Goal: Transaction & Acquisition: Book appointment/travel/reservation

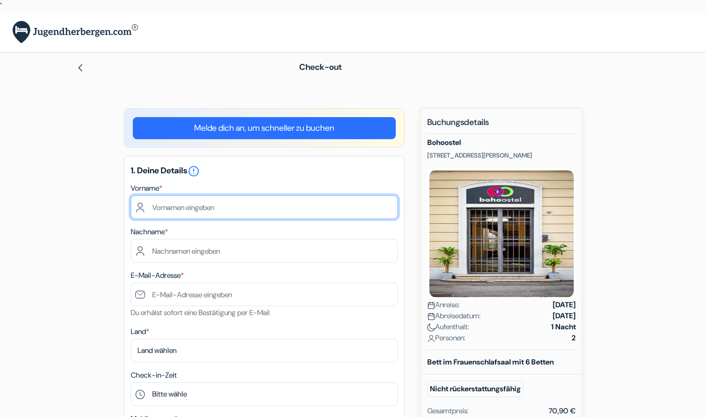
click at [218, 201] on input "text" at bounding box center [264, 207] width 267 height 24
type input "Verena"
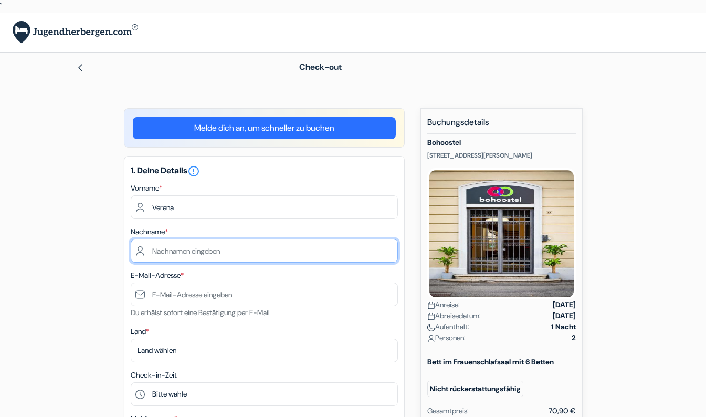
click at [198, 246] on input "text" at bounding box center [264, 251] width 267 height 24
type input "Hinder"
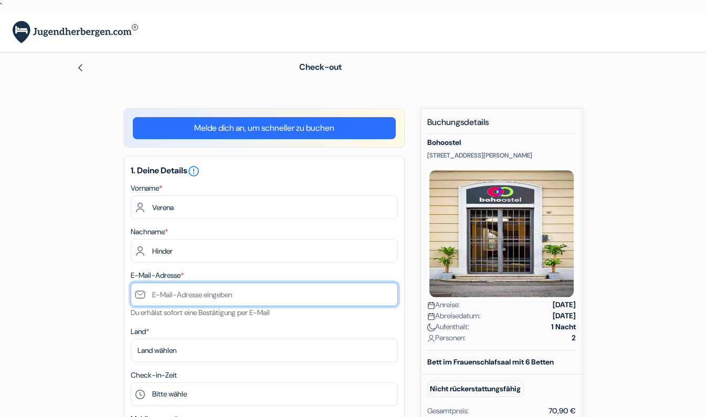
click at [210, 282] on input "text" at bounding box center [264, 294] width 267 height 24
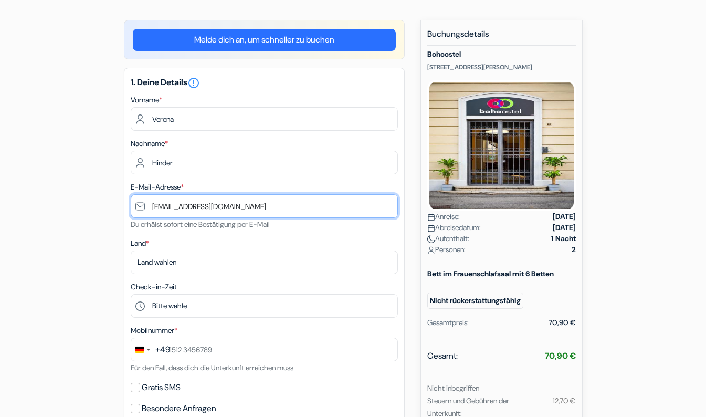
scroll to position [105, 0]
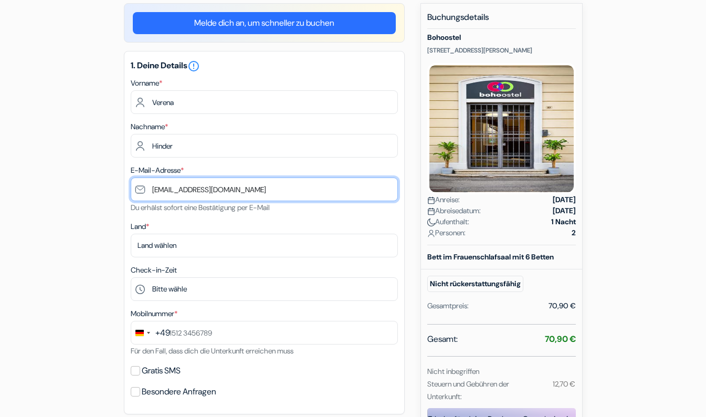
drag, startPoint x: 206, startPoint y: 179, endPoint x: 224, endPoint y: 189, distance: 20.9
click at [206, 179] on input "verenahinder@eb.de" at bounding box center [264, 189] width 267 height 24
type input "[EMAIL_ADDRESS][DOMAIN_NAME]"
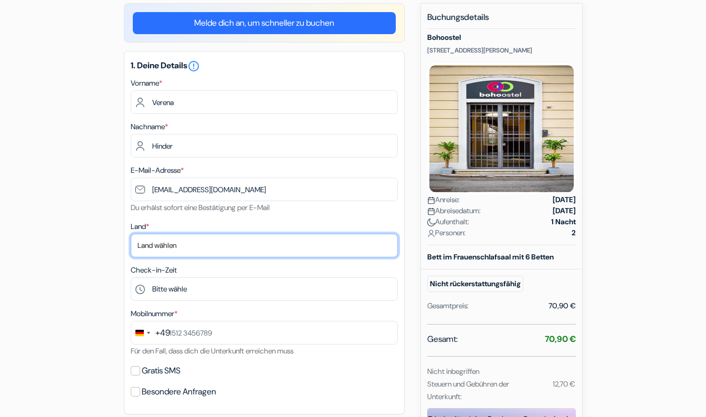
click at [217, 234] on select "Land wählen Abchasien Afghanistan Albanien Algerien Amerikanisch-Samoa Andorra …" at bounding box center [264, 246] width 267 height 24
select select "de"
click at [131, 234] on select "Land wählen Abchasien Afghanistan Albanien Algerien Amerikanisch-Samoa Andorra …" at bounding box center [264, 246] width 267 height 24
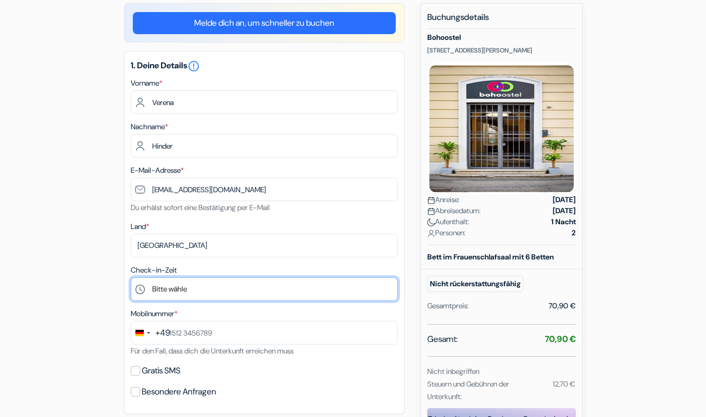
click at [195, 277] on select "Bitte wähle 14:00 15:00 16:00 17:00 18:00 19:00 20:00 21:00 22:00" at bounding box center [264, 289] width 267 height 24
select select "19"
click at [131, 277] on select "Bitte wähle 14:00 15:00 16:00 17:00 18:00 19:00 20:00 21:00 22:00" at bounding box center [264, 289] width 267 height 24
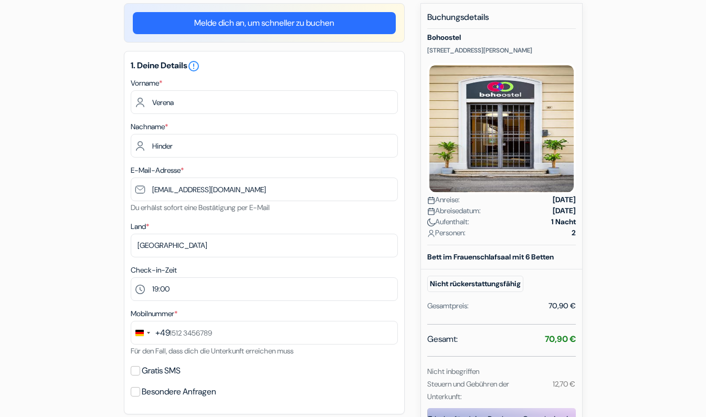
click at [178, 220] on div "Land * Land wählen Abchasien Afghanistan Albanien Algerien Amerikanisch-Samoa A…" at bounding box center [264, 238] width 267 height 37
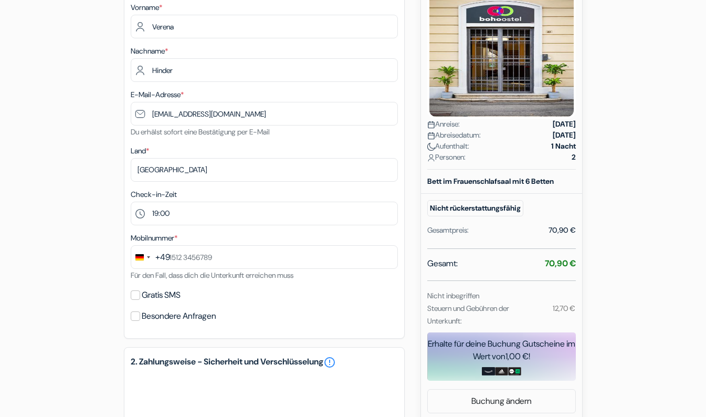
scroll to position [210, 0]
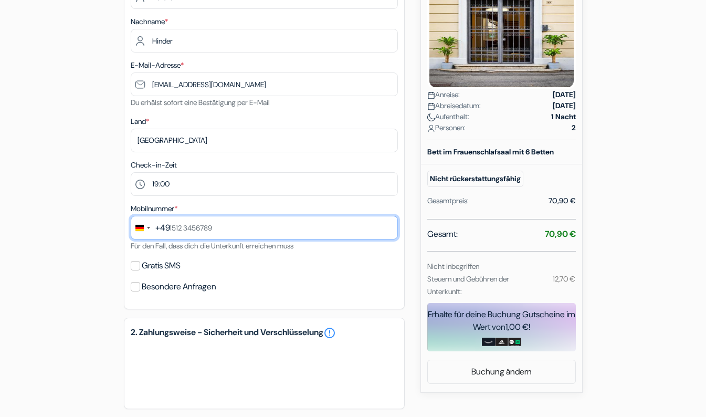
click at [192, 216] on input "text" at bounding box center [264, 228] width 267 height 24
type input "1511 5311807"
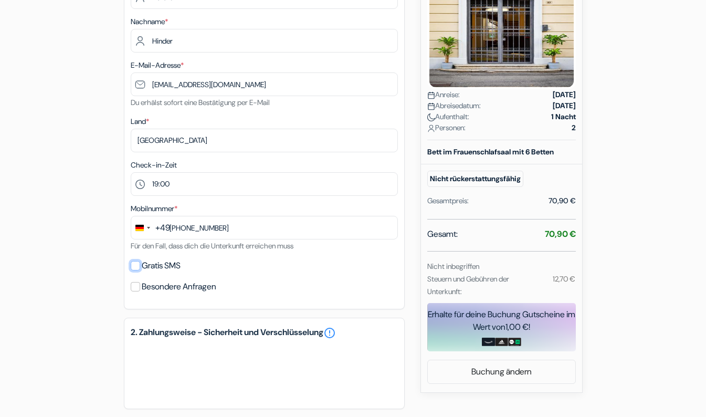
click at [132, 261] on input "Gratis SMS" at bounding box center [135, 265] width 9 height 9
checkbox input "true"
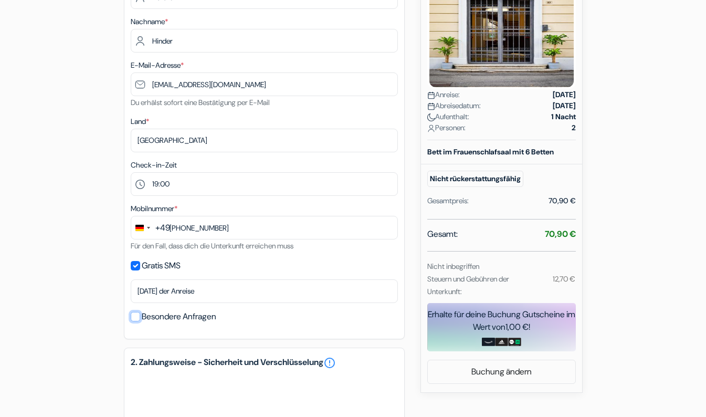
click at [134, 312] on input "Besondere Anfragen" at bounding box center [135, 316] width 9 height 9
checkbox input "true"
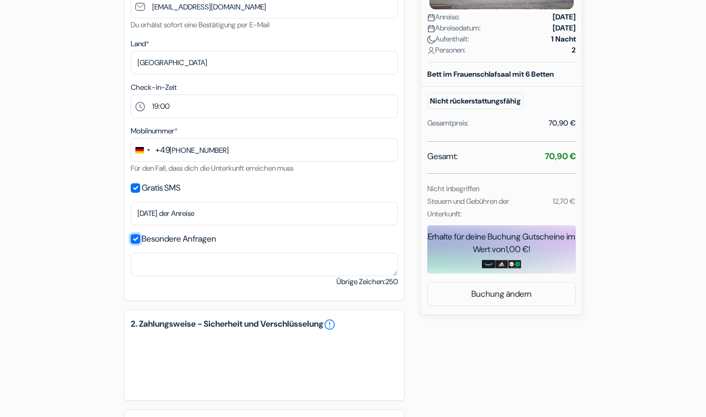
scroll to position [391, 0]
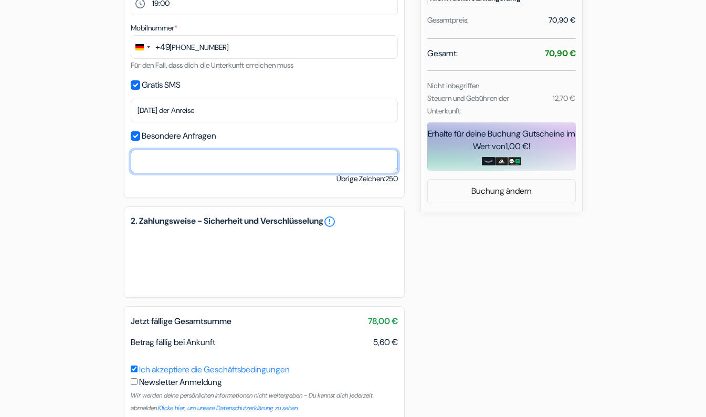
click at [163, 150] on textarea at bounding box center [264, 162] width 267 height 24
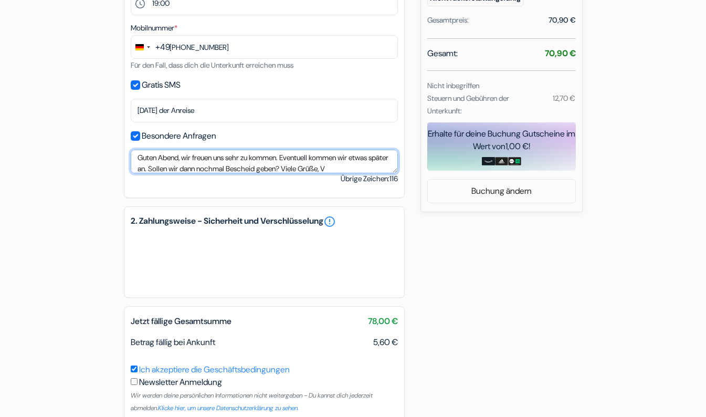
scroll to position [12, 0]
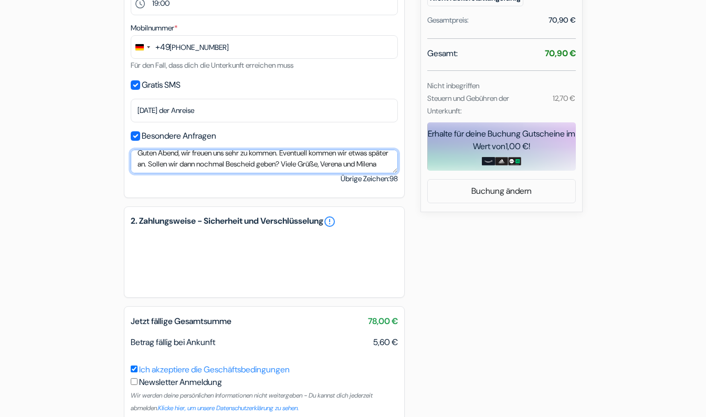
type textarea "Guten Abend, wir freuen uns sehr zu kommen. Eventuell kommen wir etwas später a…"
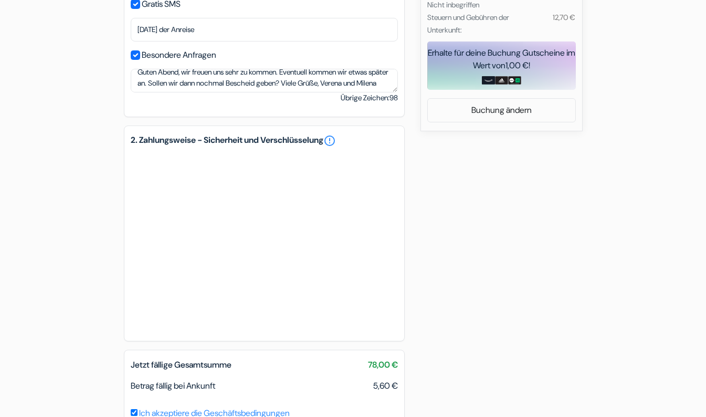
scroll to position [515, 0]
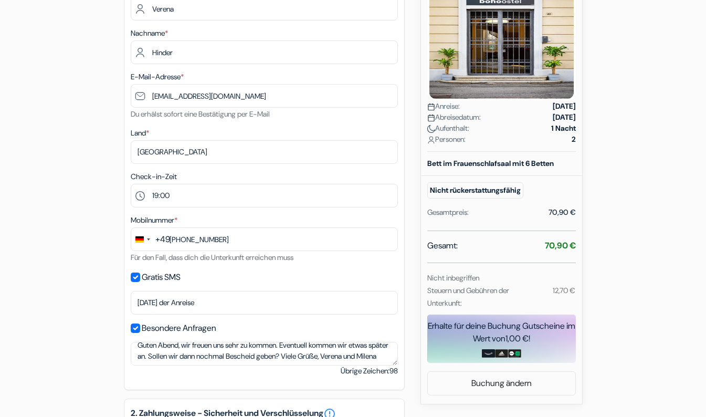
scroll to position [210, 0]
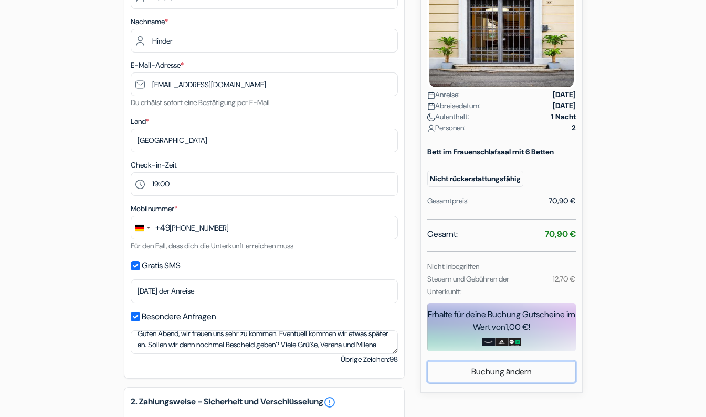
click at [521, 362] on link "Buchung ändern" at bounding box center [502, 372] width 148 height 20
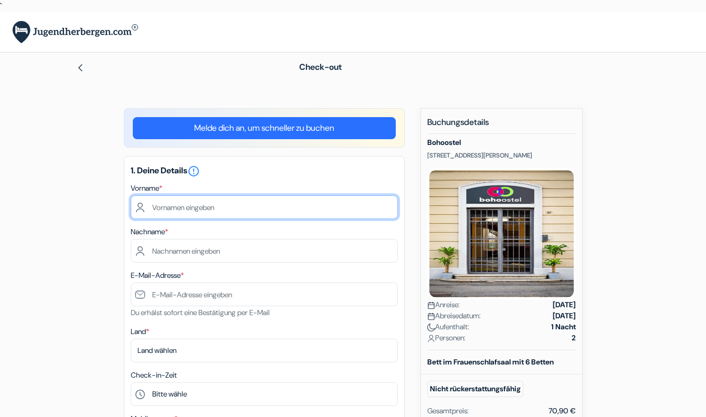
click at [201, 202] on input "text" at bounding box center [264, 207] width 267 height 24
type input "Verena"
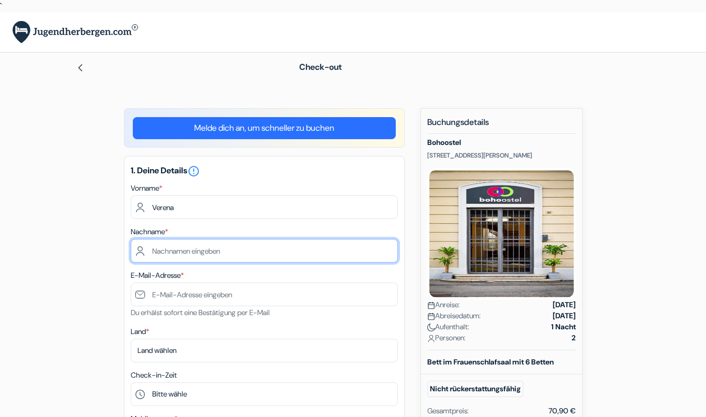
click at [199, 239] on input "text" at bounding box center [264, 251] width 267 height 24
type input "Hinder"
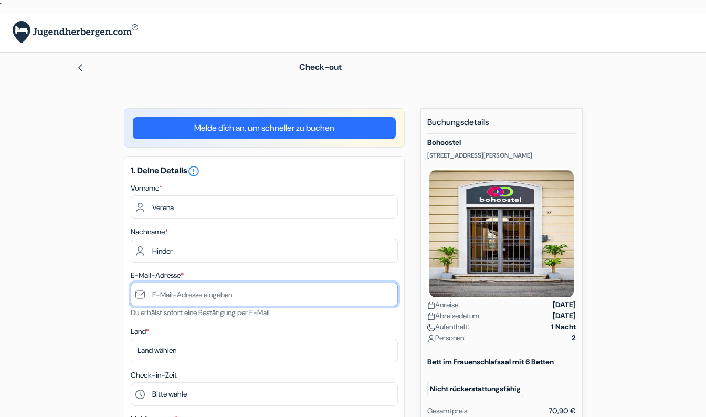
click at [223, 289] on input "text" at bounding box center [264, 294] width 267 height 24
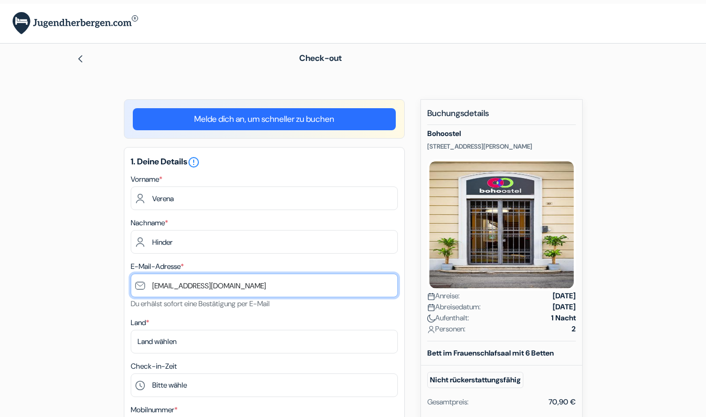
scroll to position [158, 0]
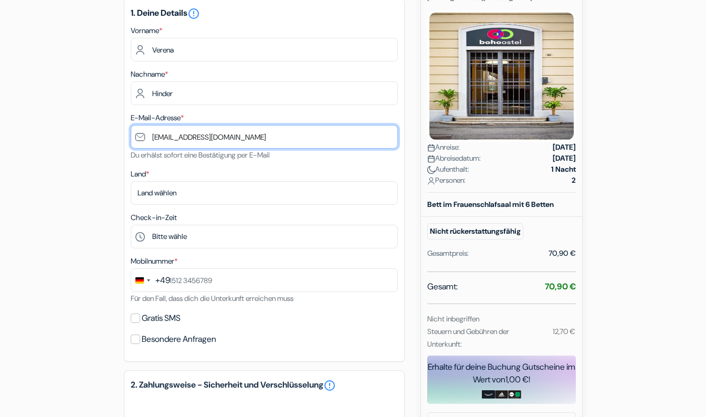
type input "[EMAIL_ADDRESS][DOMAIN_NAME]"
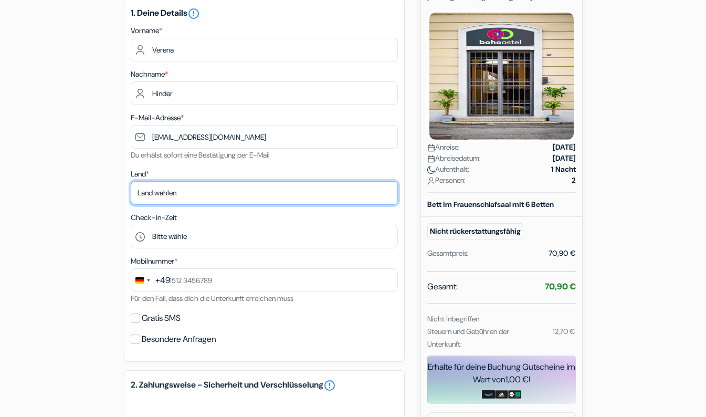
click at [192, 181] on select "Land wählen Abchasien Afghanistan Albanien Algerien Amerikanisch-Samoa Andorra …" at bounding box center [264, 193] width 267 height 24
select select "de"
click at [131, 181] on select "Land wählen Abchasien Afghanistan Albanien Algerien Amerikanisch-Samoa Andorra …" at bounding box center [264, 193] width 267 height 24
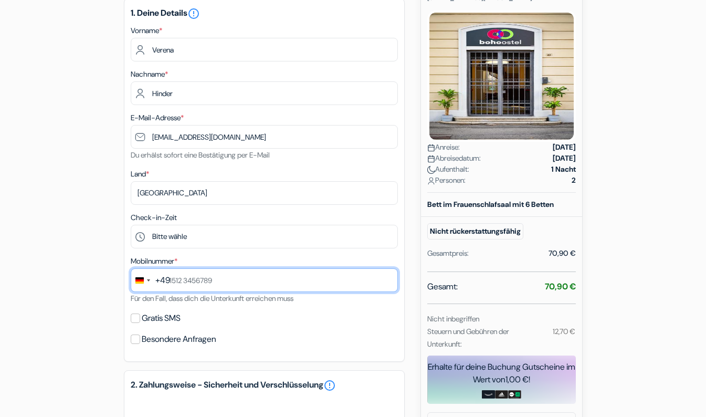
click at [182, 268] on input "text" at bounding box center [264, 280] width 267 height 24
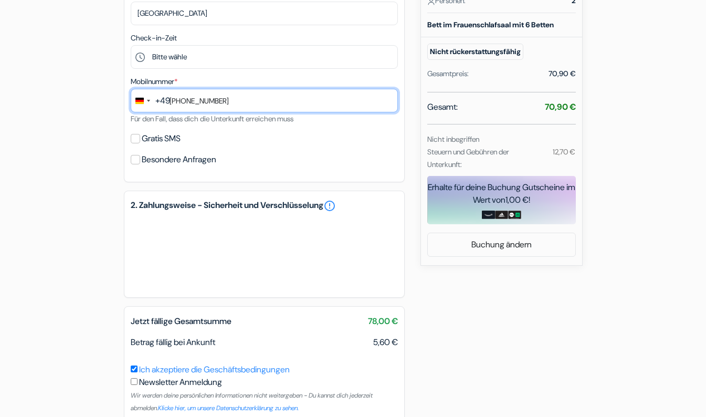
type input "1511 5311807"
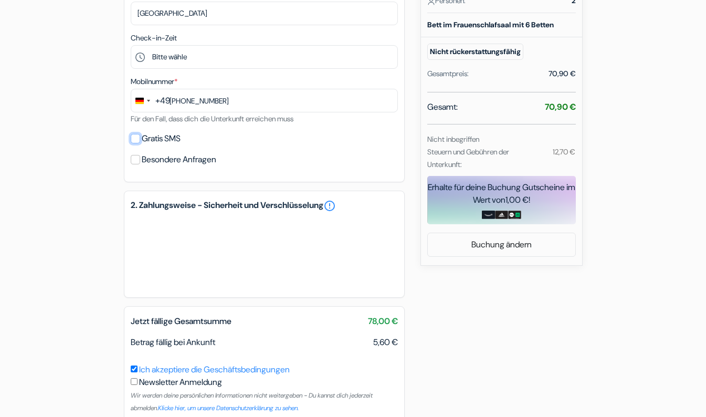
click at [137, 134] on input "Gratis SMS" at bounding box center [135, 138] width 9 height 9
checkbox input "true"
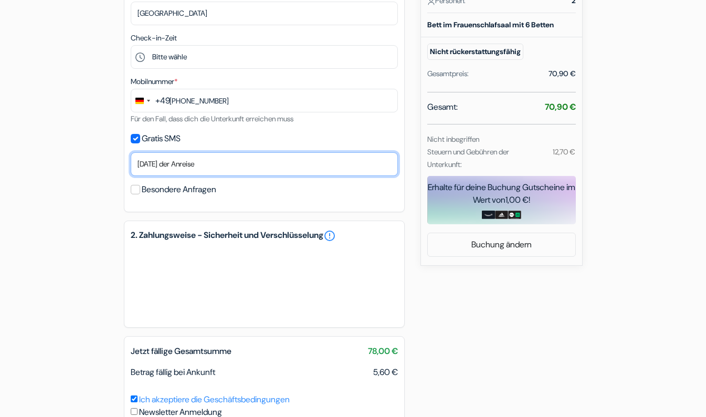
click at [186, 152] on select "Nein, danke Jetzt senden Ankunftstag ein Tag vor der Anreise zwei Tage vor der …" at bounding box center [264, 164] width 267 height 24
select select "0"
click at [131, 152] on select "Nein, danke Jetzt senden Ankunftstag ein Tag vor der Anreise zwei Tage vor der …" at bounding box center [264, 164] width 267 height 24
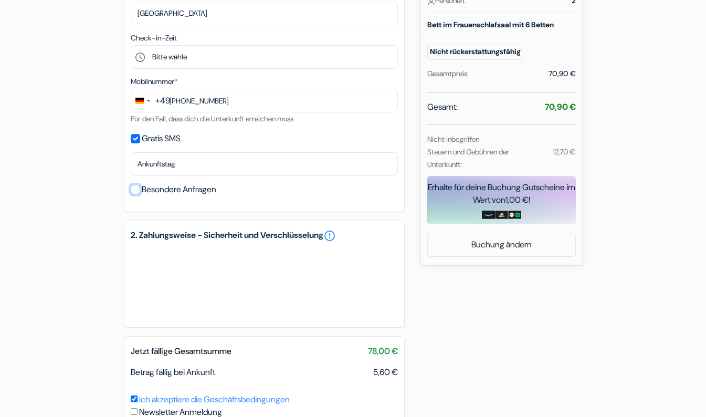
click at [137, 185] on input "Besondere Anfragen" at bounding box center [135, 189] width 9 height 9
checkbox input "true"
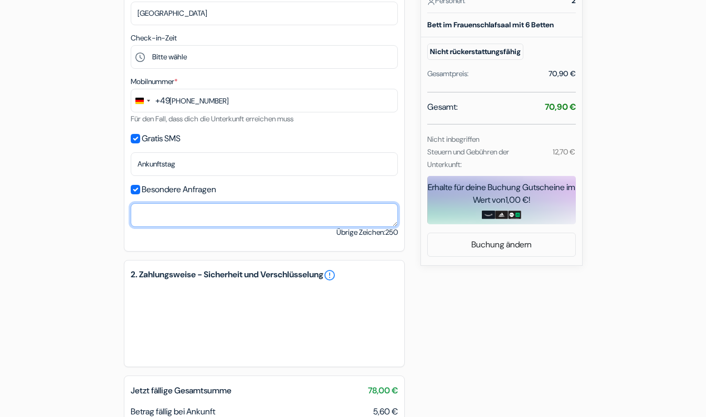
click at [176, 203] on textarea at bounding box center [264, 215] width 267 height 24
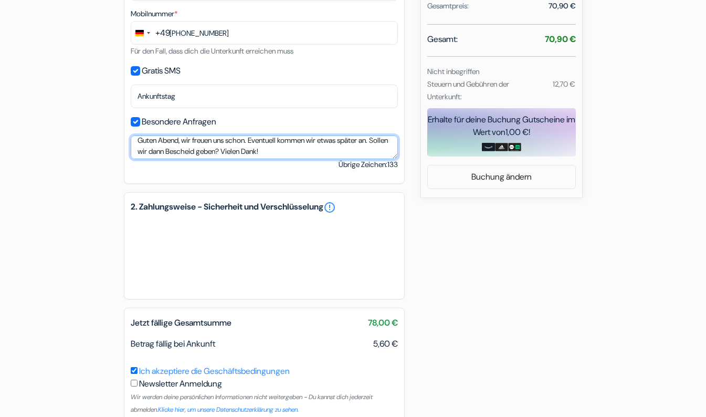
scroll to position [406, 0]
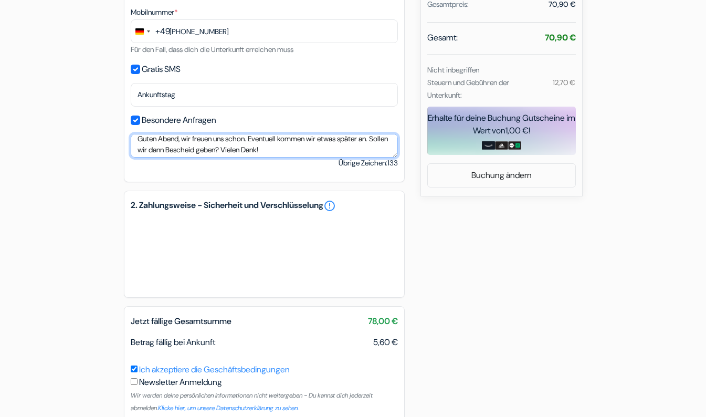
type textarea "Guten Abend, wir freuen uns schon. Eventuell kommen wir etwas später an. Sollen…"
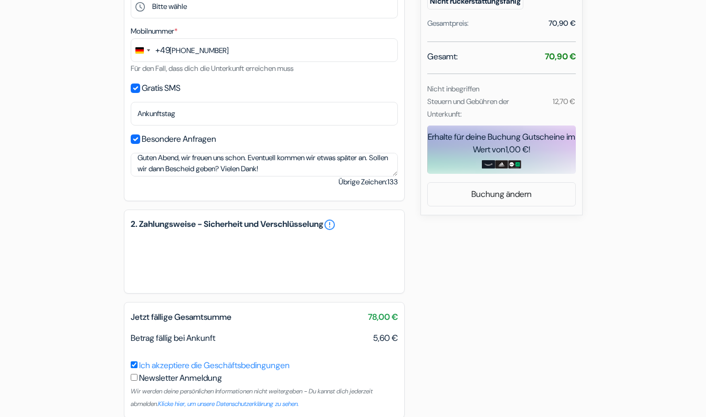
scroll to position [383, 0]
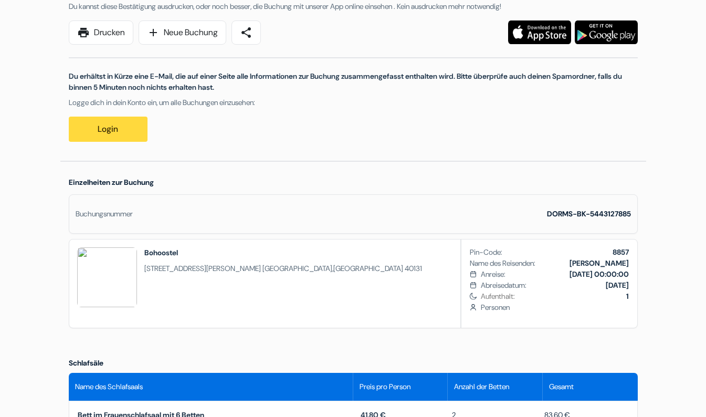
scroll to position [158, 0]
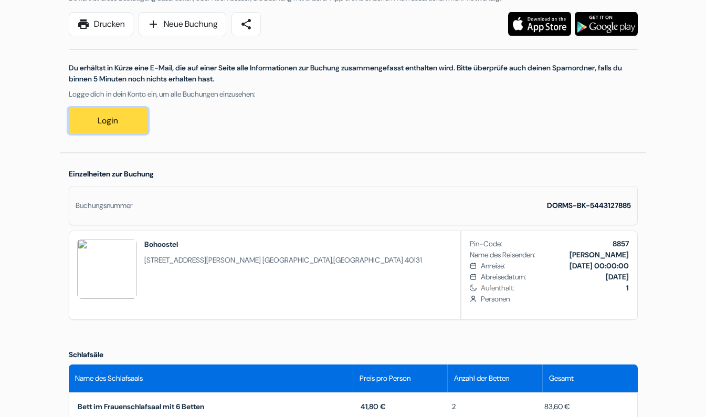
click at [134, 111] on link "Login" at bounding box center [108, 120] width 79 height 25
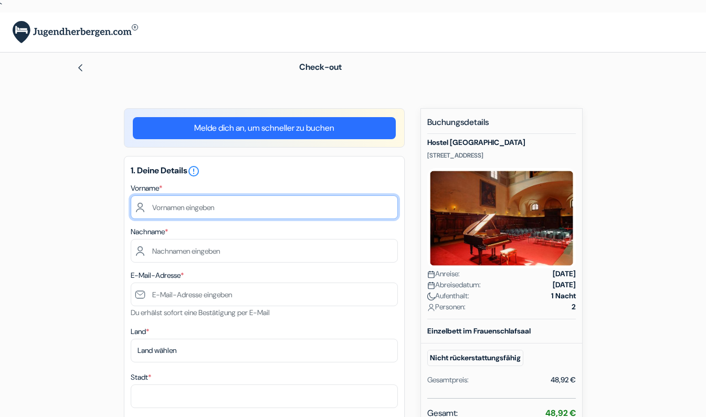
click at [229, 204] on input "text" at bounding box center [264, 207] width 267 height 24
type input "Verena"
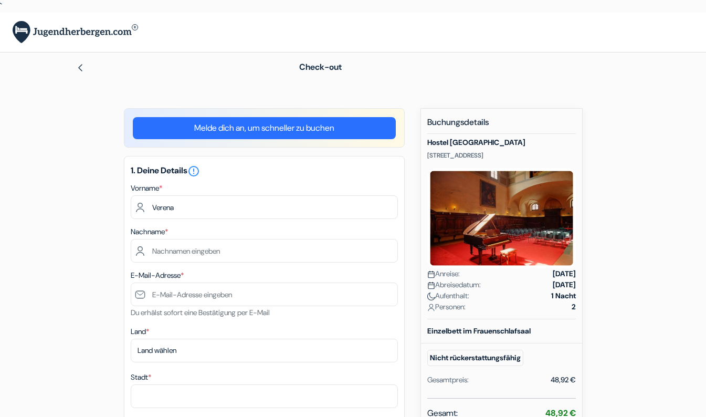
click at [256, 124] on link "Melde dich an, um schneller zu buchen" at bounding box center [264, 128] width 263 height 22
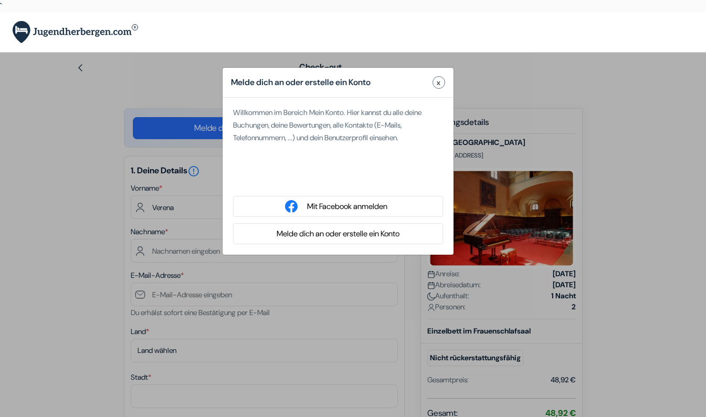
click at [320, 227] on button "Melde dich an oder erstelle ein Konto" at bounding box center [338, 233] width 129 height 13
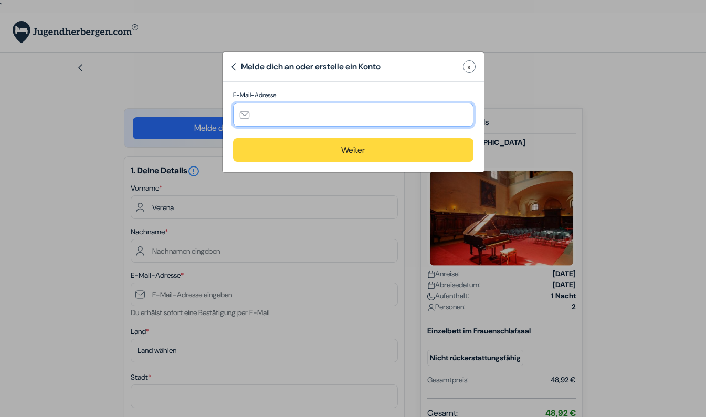
click at [312, 109] on input "text" at bounding box center [353, 115] width 240 height 24
type input "[EMAIL_ADDRESS][DOMAIN_NAME]"
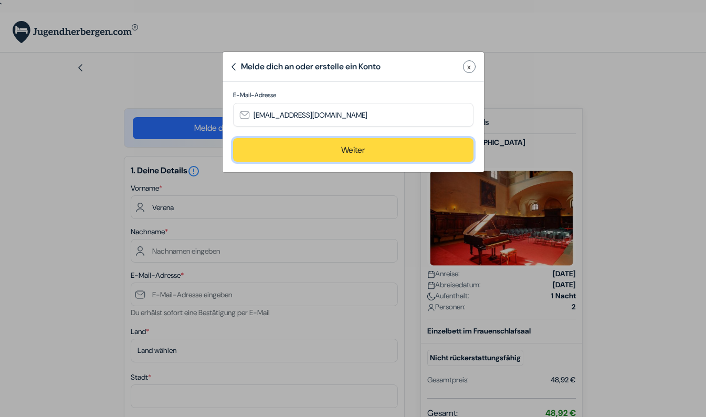
click at [344, 138] on button "Weiter" at bounding box center [353, 150] width 240 height 24
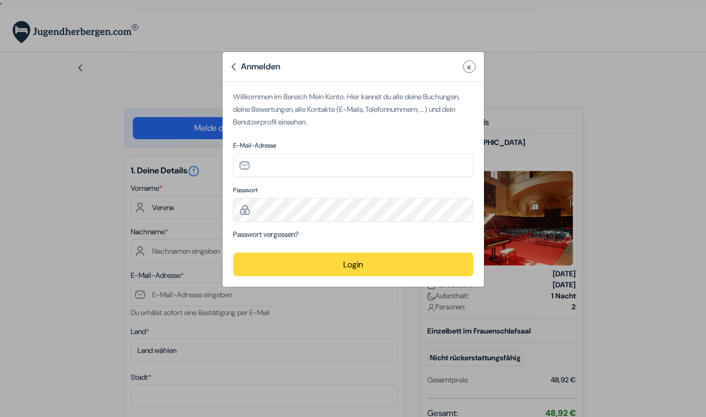
type input "[EMAIL_ADDRESS][DOMAIN_NAME]"
click at [361, 253] on button "Login" at bounding box center [353, 265] width 240 height 24
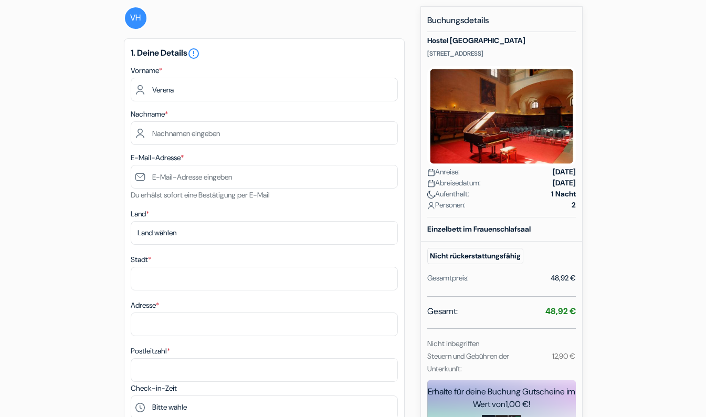
scroll to position [105, 0]
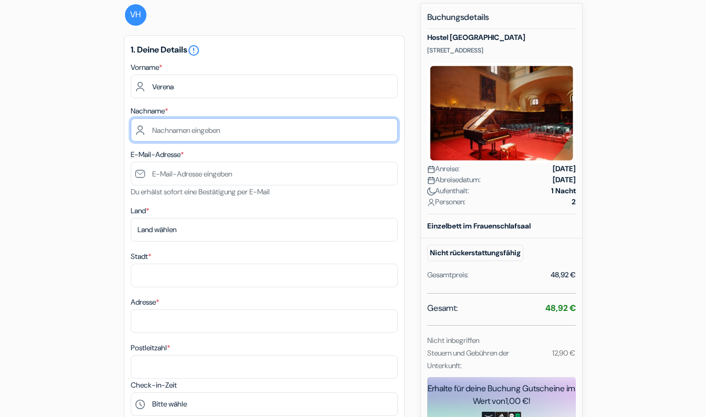
click at [225, 119] on input "text" at bounding box center [264, 130] width 267 height 24
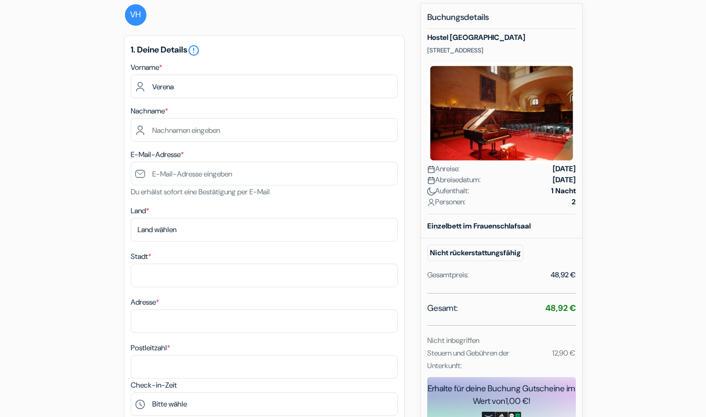
click at [198, 44] on icon "error_outline" at bounding box center [193, 50] width 13 height 13
click at [255, 54] on div "Angaben zum Reisenden Bitte gebe die Informationen zum Reisenden hier ein (die …" at bounding box center [200, 171] width 145 height 235
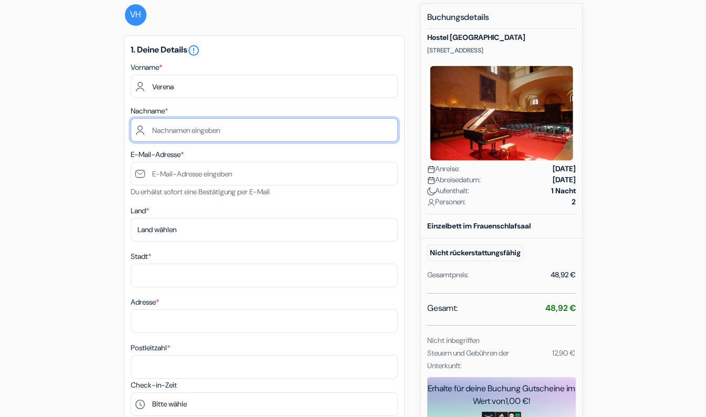
click at [203, 127] on input "text" at bounding box center [264, 130] width 267 height 24
type input "Hinder"
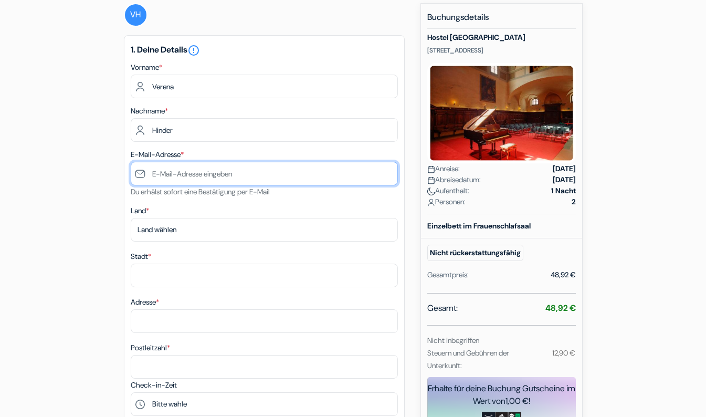
click at [211, 162] on input "text" at bounding box center [264, 174] width 267 height 24
type input "[EMAIL_ADDRESS][DOMAIN_NAME]"
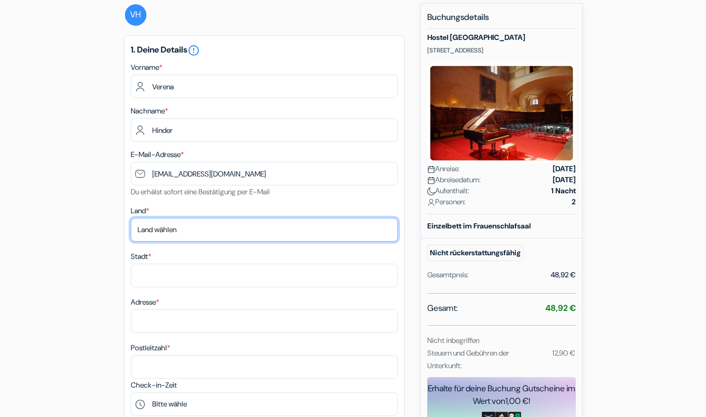
click at [197, 224] on select "Land wählen Abchasien Afghanistan Albanien Algerien Amerikanisch-Samoa Andorra …" at bounding box center [264, 230] width 267 height 24
select select "de"
click at [131, 218] on select "Land wählen Abchasien Afghanistan Albanien Algerien Amerikanisch-Samoa Andorra …" at bounding box center [264, 230] width 267 height 24
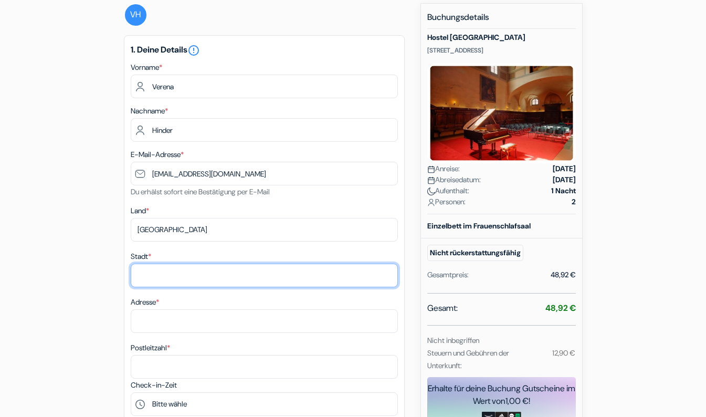
click at [161, 264] on input "Stadt *" at bounding box center [264, 276] width 267 height 24
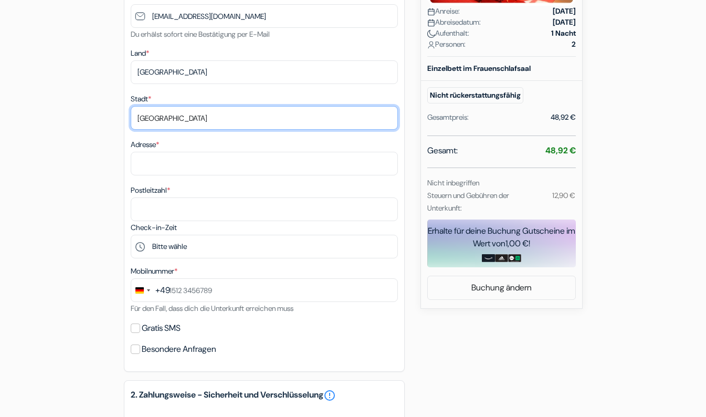
type input "Nürnberg"
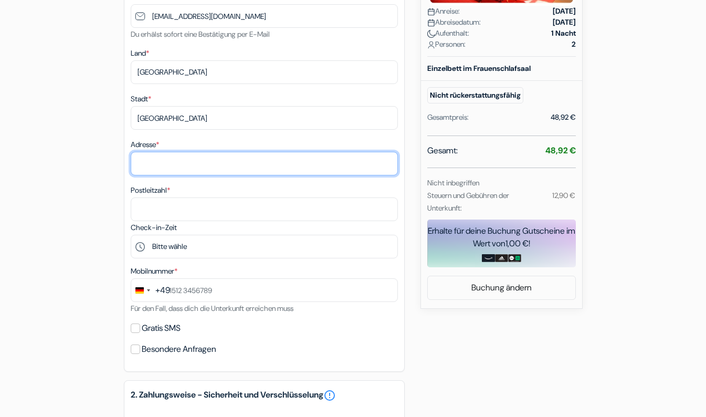
click at [167, 152] on input "Adresse *" at bounding box center [264, 164] width 267 height 24
type input "Dürrenhofstraße 39"
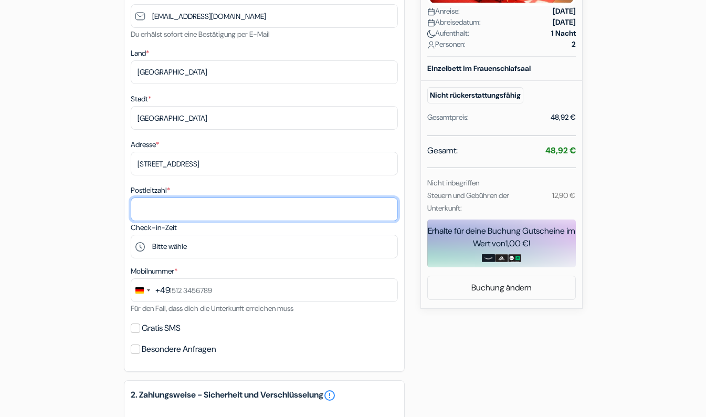
click at [171, 197] on input "Postleitzahl *" at bounding box center [264, 209] width 267 height 24
type input "90419"
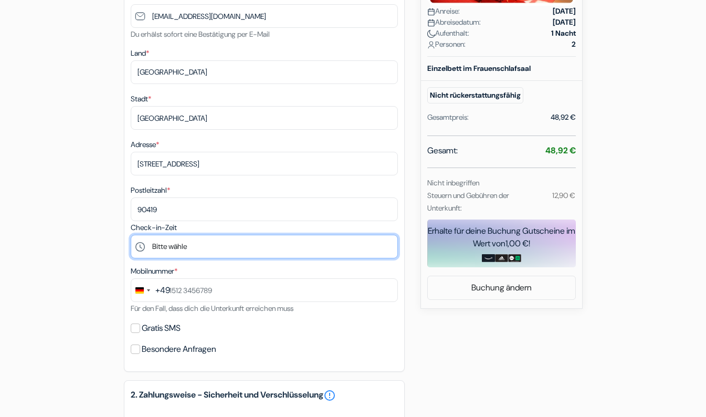
click at [192, 235] on select "Bitte wähle 14:00 15:00 16:00 17:00 18:00 19:00 20:00 21:00 22:00 23:00 0:00" at bounding box center [264, 247] width 267 height 24
select select "17"
click at [131, 235] on select "Bitte wähle 14:00 15:00 16:00 17:00 18:00 19:00 20:00 21:00 22:00 23:00 0:00" at bounding box center [264, 247] width 267 height 24
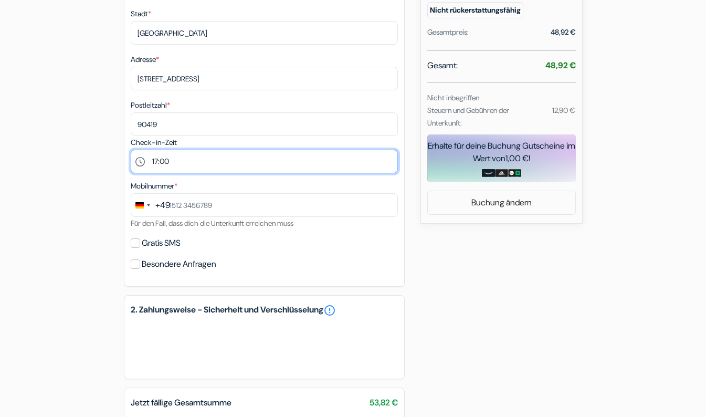
scroll to position [368, 0]
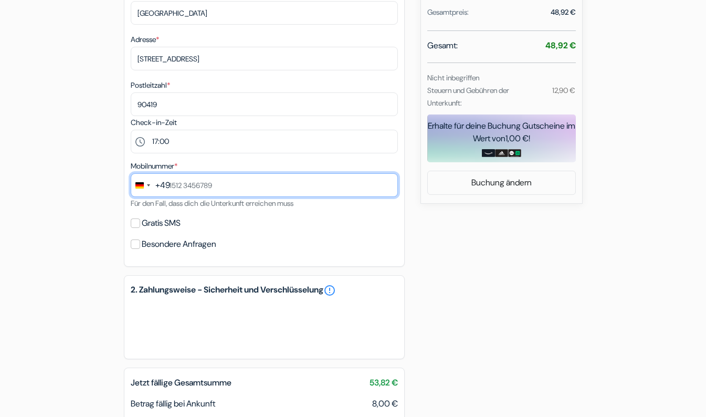
click at [205, 173] on input "text" at bounding box center [264, 185] width 267 height 24
type input "1511 5311807"
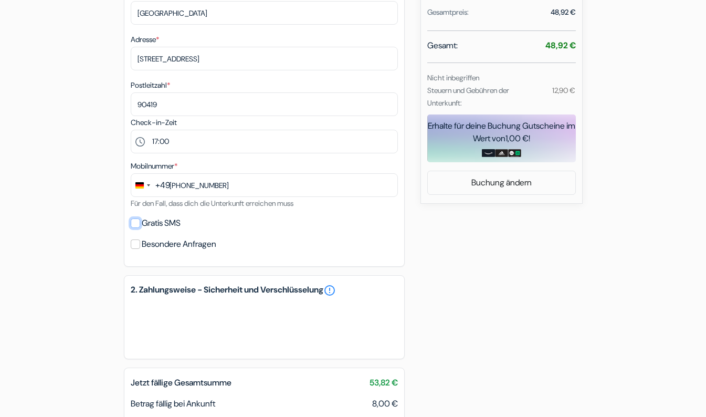
click at [132, 218] on input "Gratis SMS" at bounding box center [135, 222] width 9 height 9
checkbox input "true"
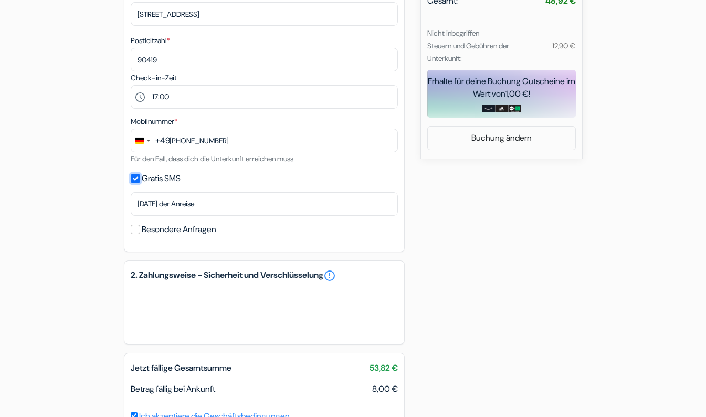
scroll to position [449, 0]
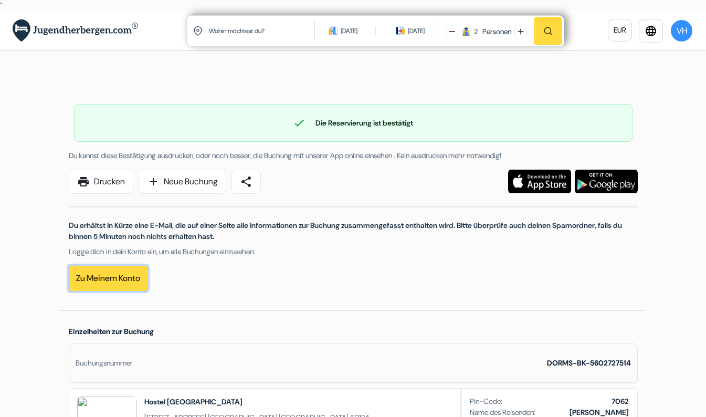
click at [100, 282] on link "Zu meinem Konto" at bounding box center [108, 278] width 79 height 25
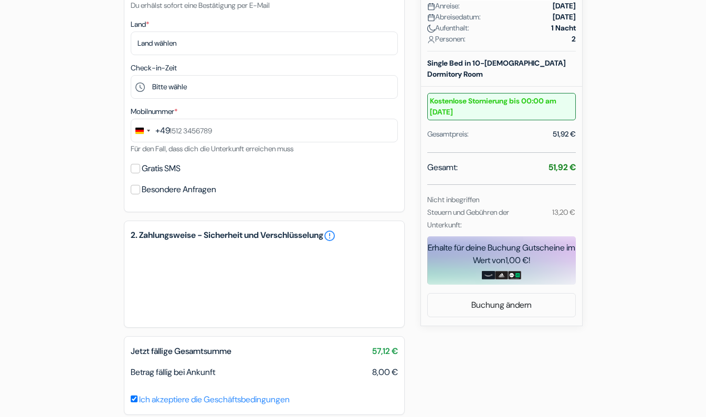
scroll to position [269, 0]
